Goal: Information Seeking & Learning: Learn about a topic

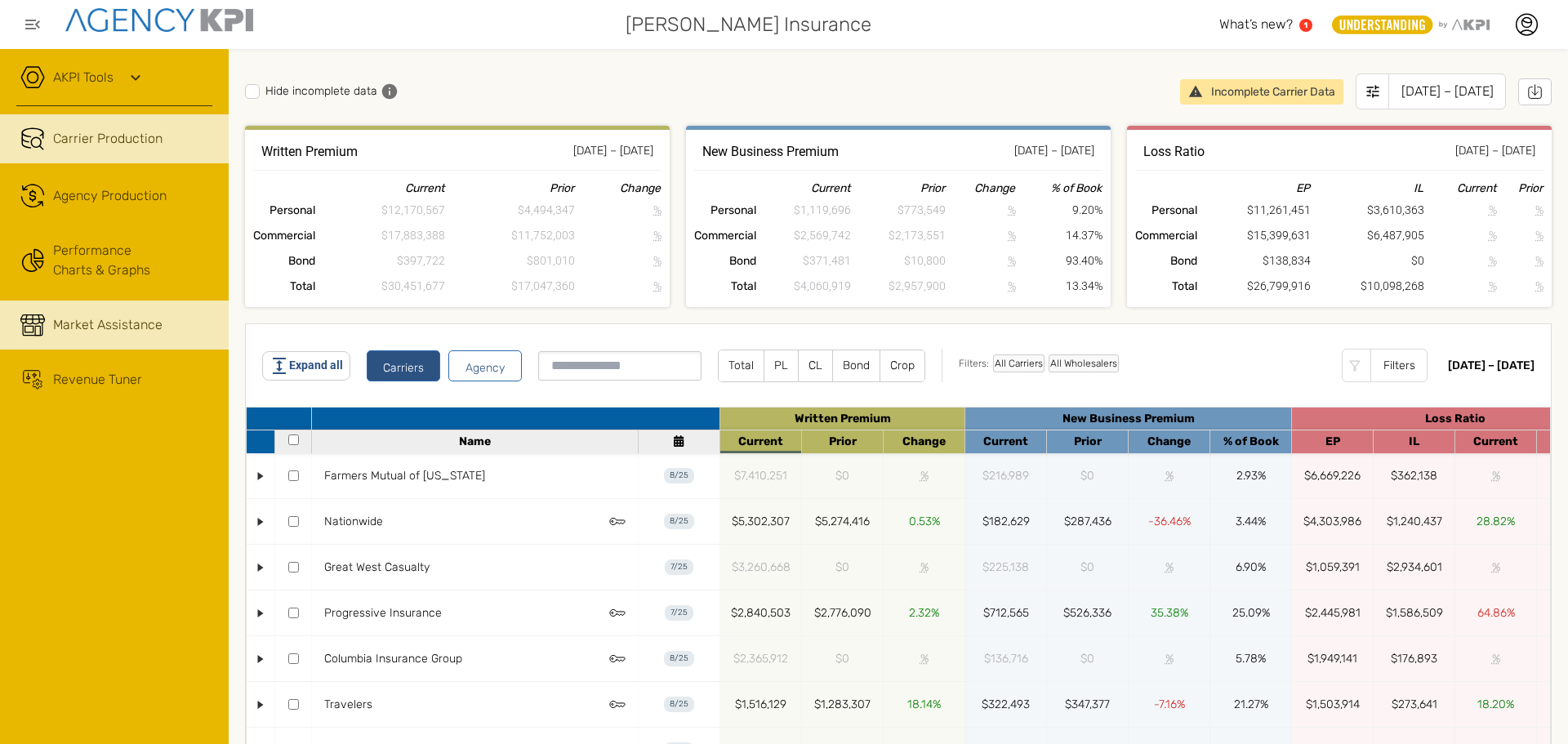
click at [167, 312] on link "Market Assistance" at bounding box center [114, 325] width 229 height 49
